Goal: Find contact information: Find contact information

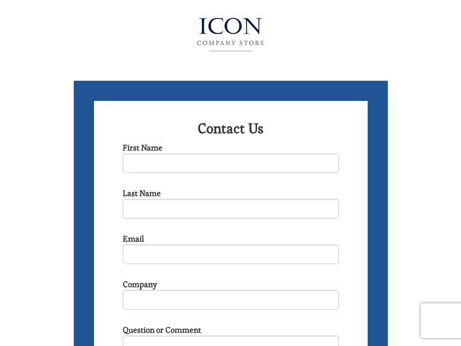
click at [231, 32] on img at bounding box center [231, 35] width 126 height 46
